Goal: Download file/media

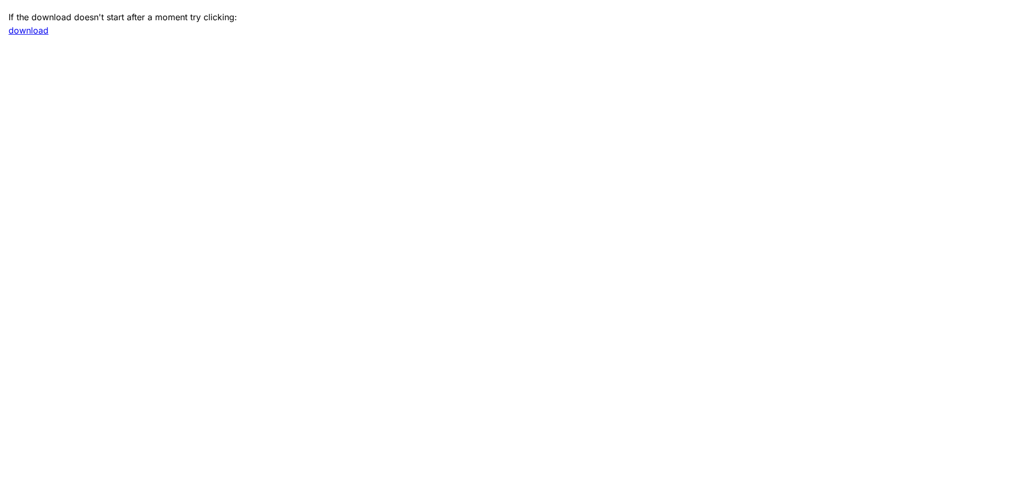
click at [40, 30] on link "download" at bounding box center [29, 30] width 40 height 11
click at [21, 30] on link "download" at bounding box center [29, 30] width 40 height 11
